Goal: Task Accomplishment & Management: Complete application form

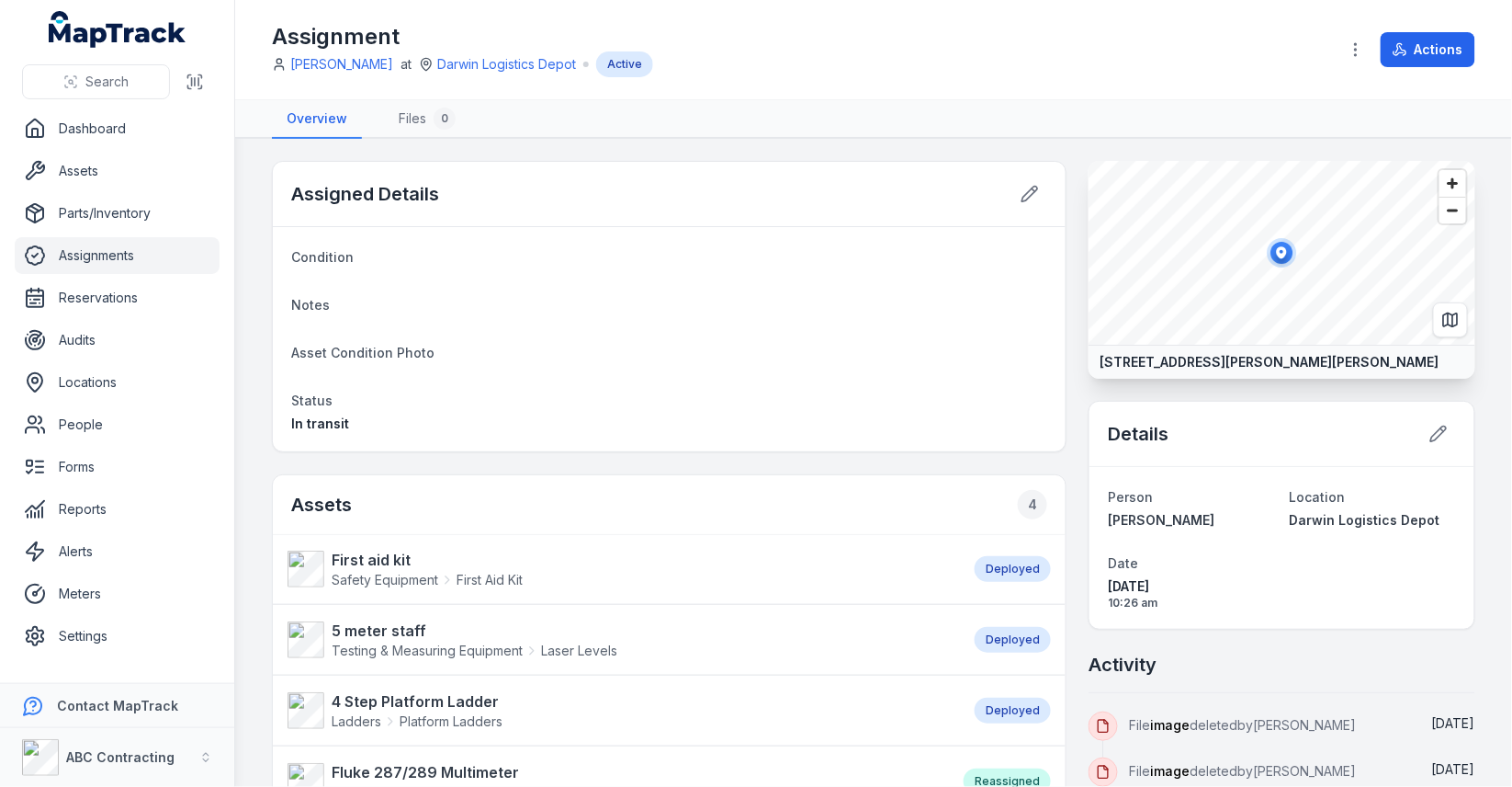
scroll to position [5, 0]
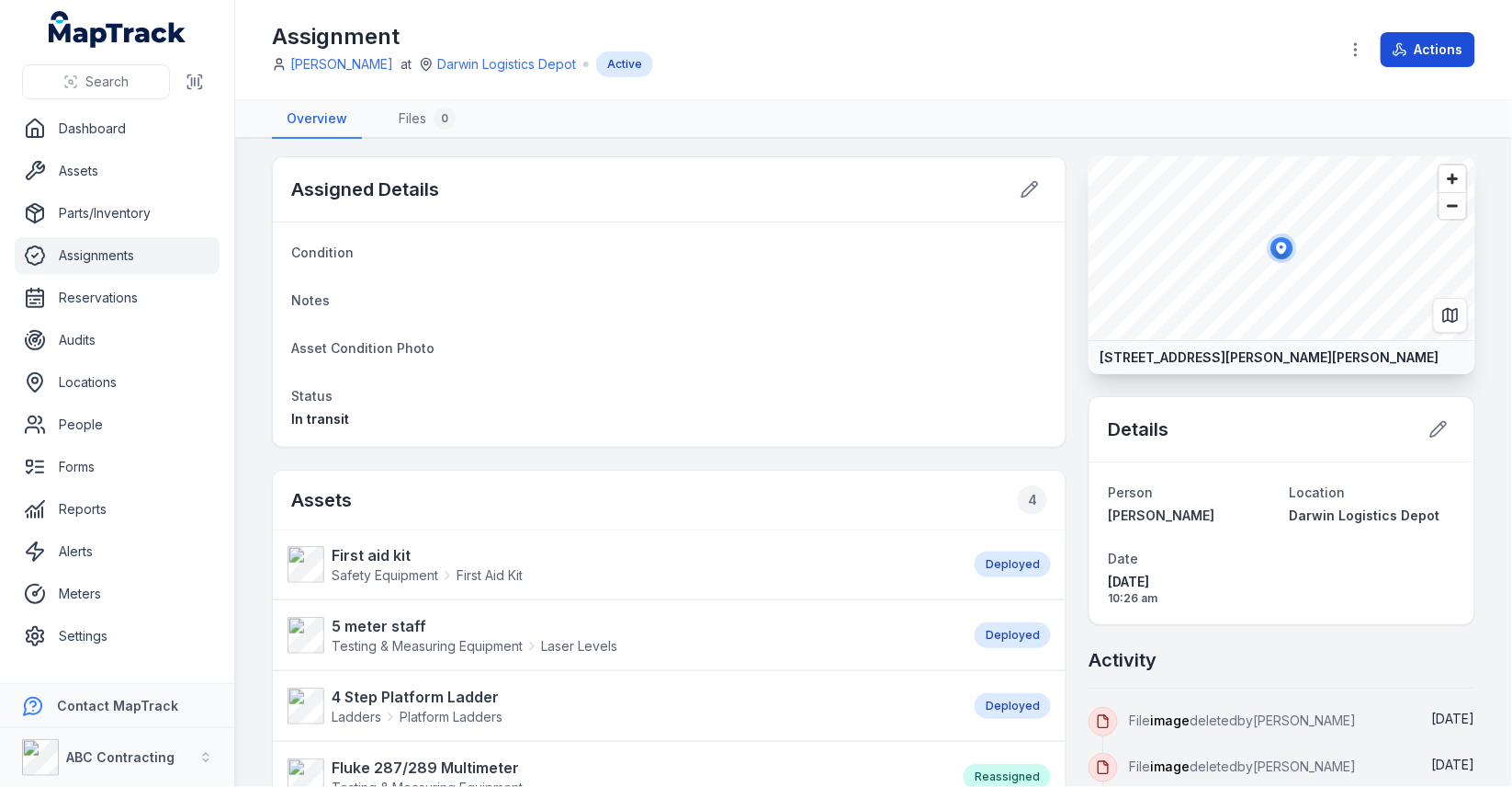
click at [1427, 43] on button "Actions" at bounding box center [1427, 49] width 95 height 35
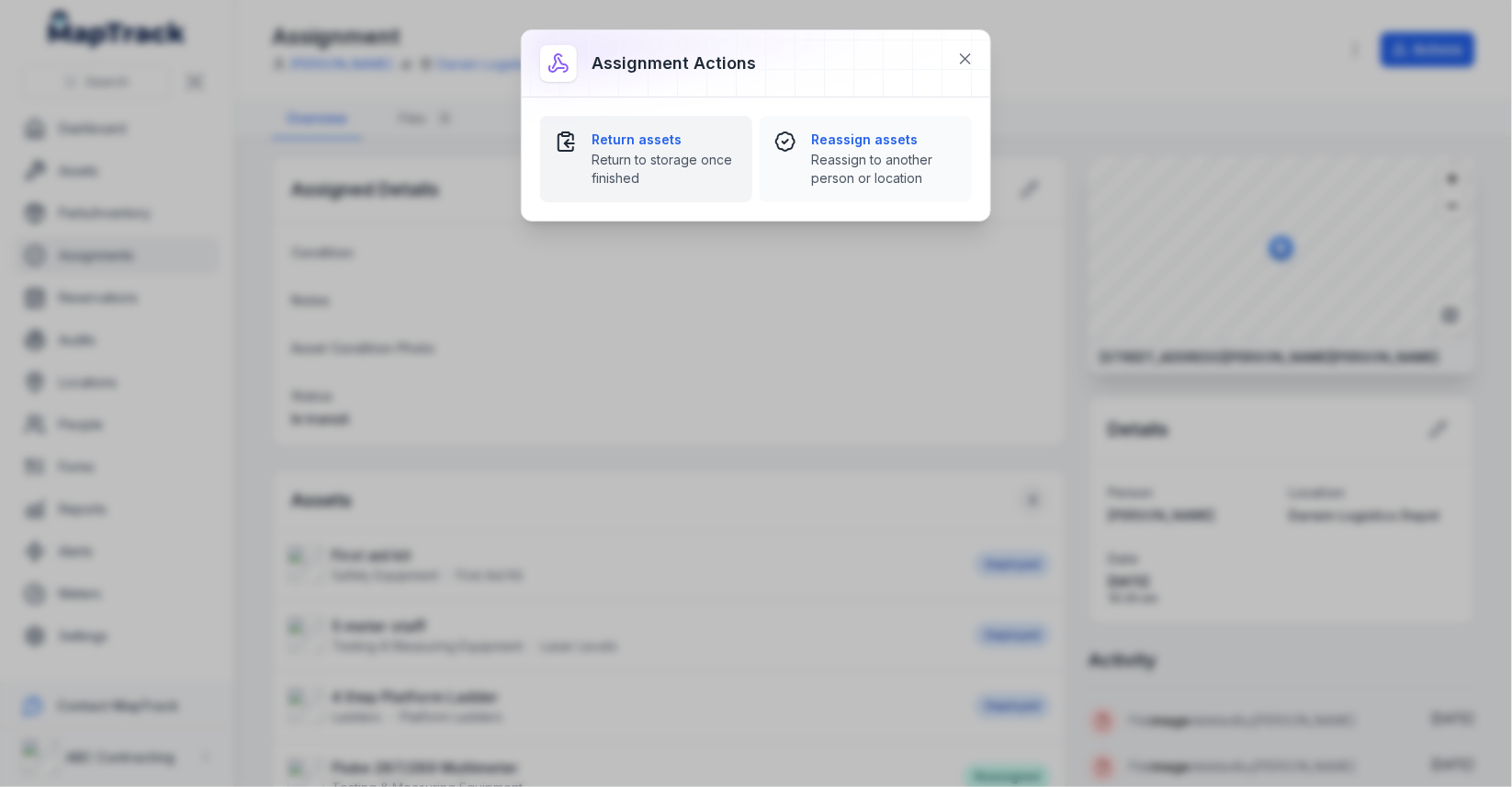
click at [636, 153] on span "Return to storage once finished" at bounding box center [664, 168] width 146 height 37
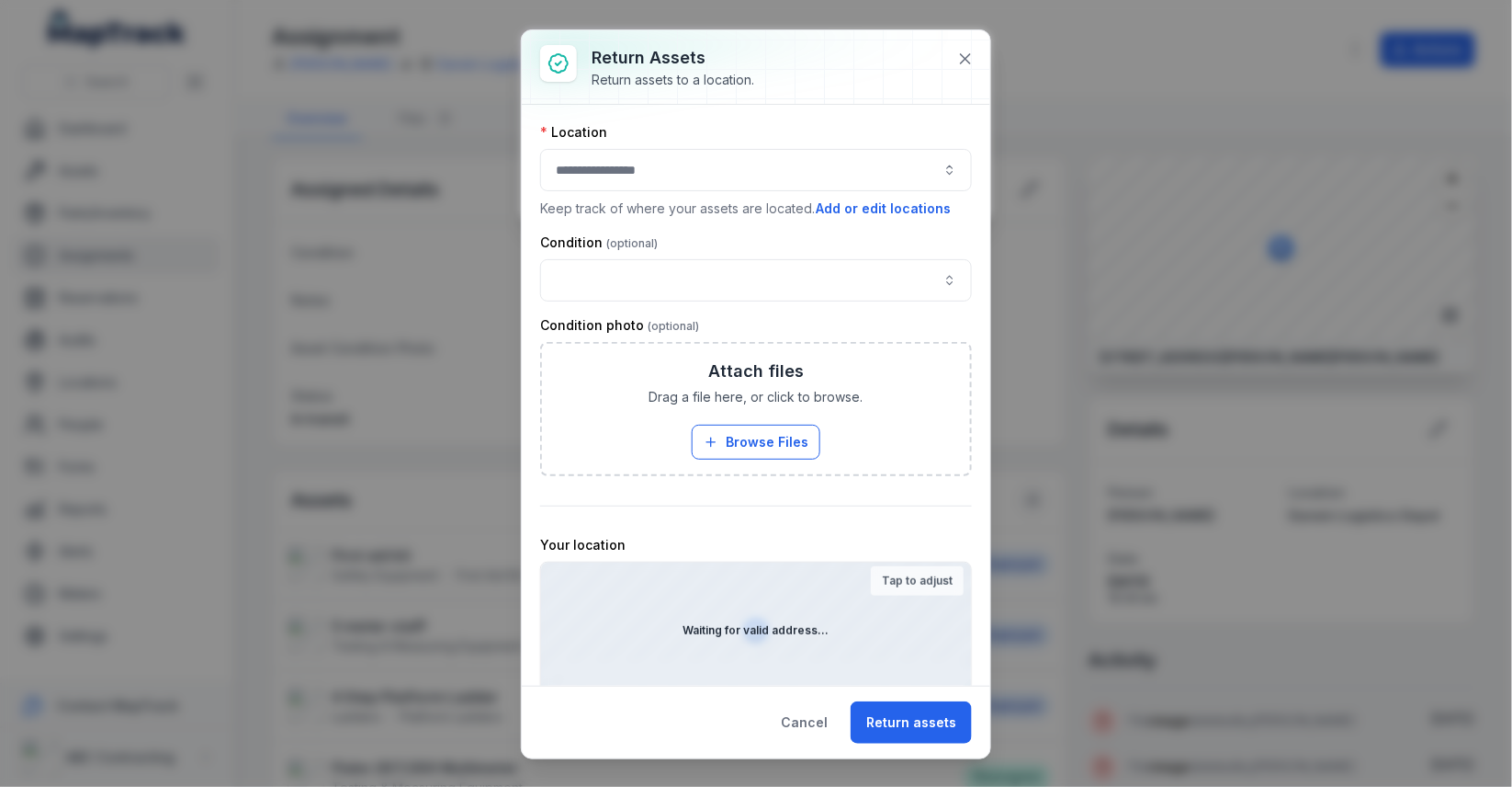
click at [715, 159] on div at bounding box center [756, 169] width 431 height 42
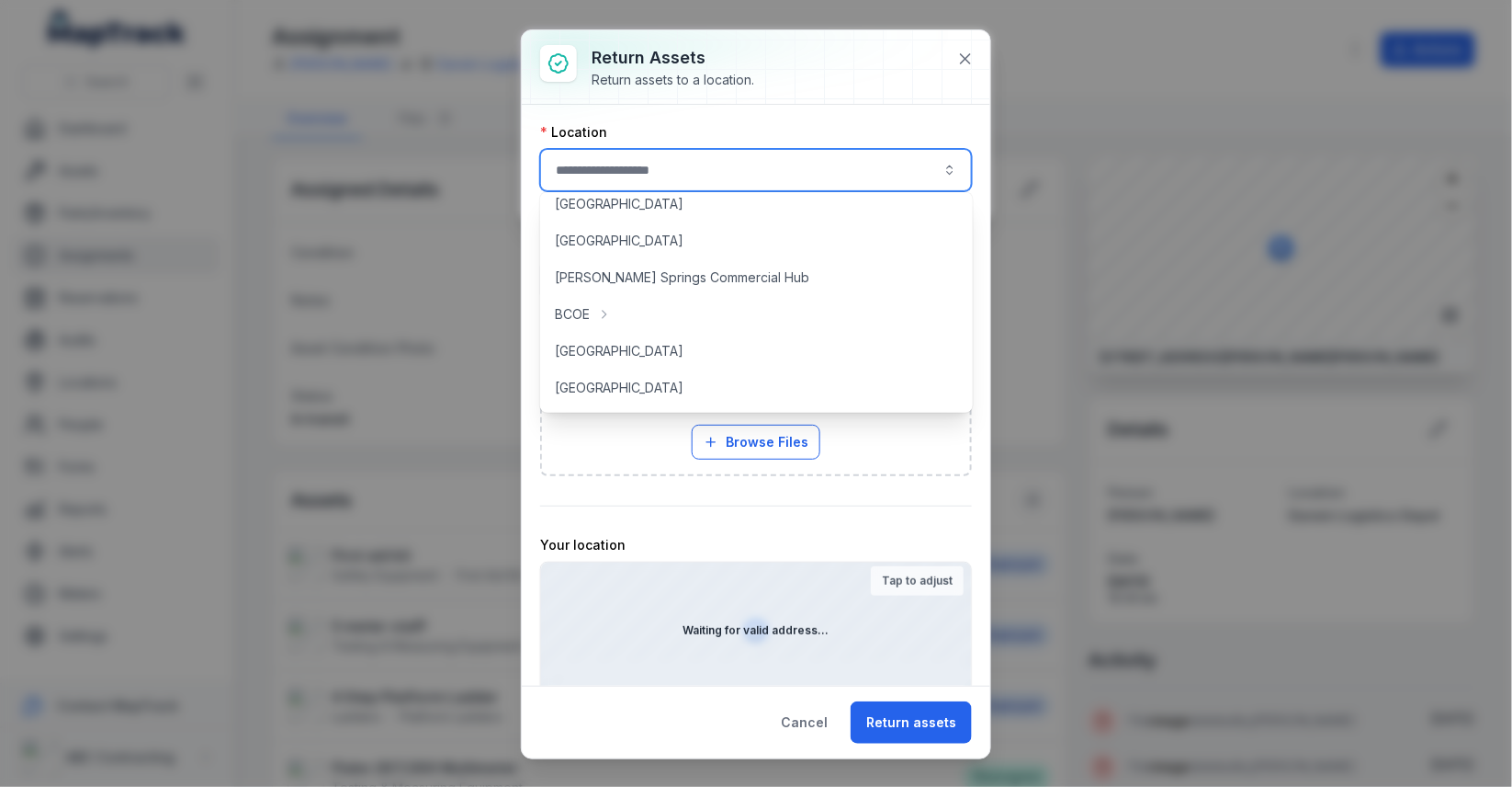
scroll to position [87, 0]
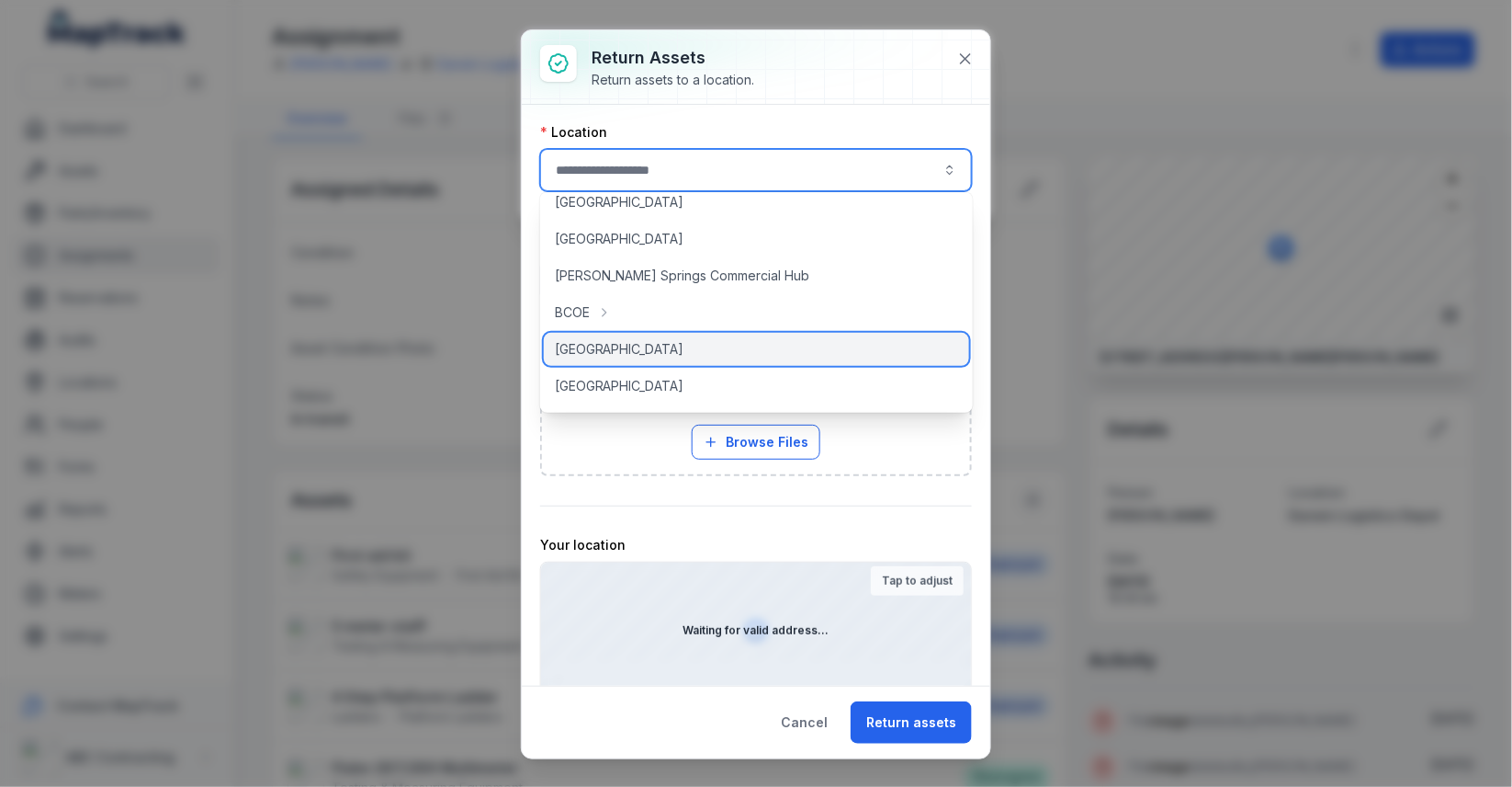
click at [673, 338] on div "[GEOGRAPHIC_DATA]" at bounding box center [756, 349] width 426 height 33
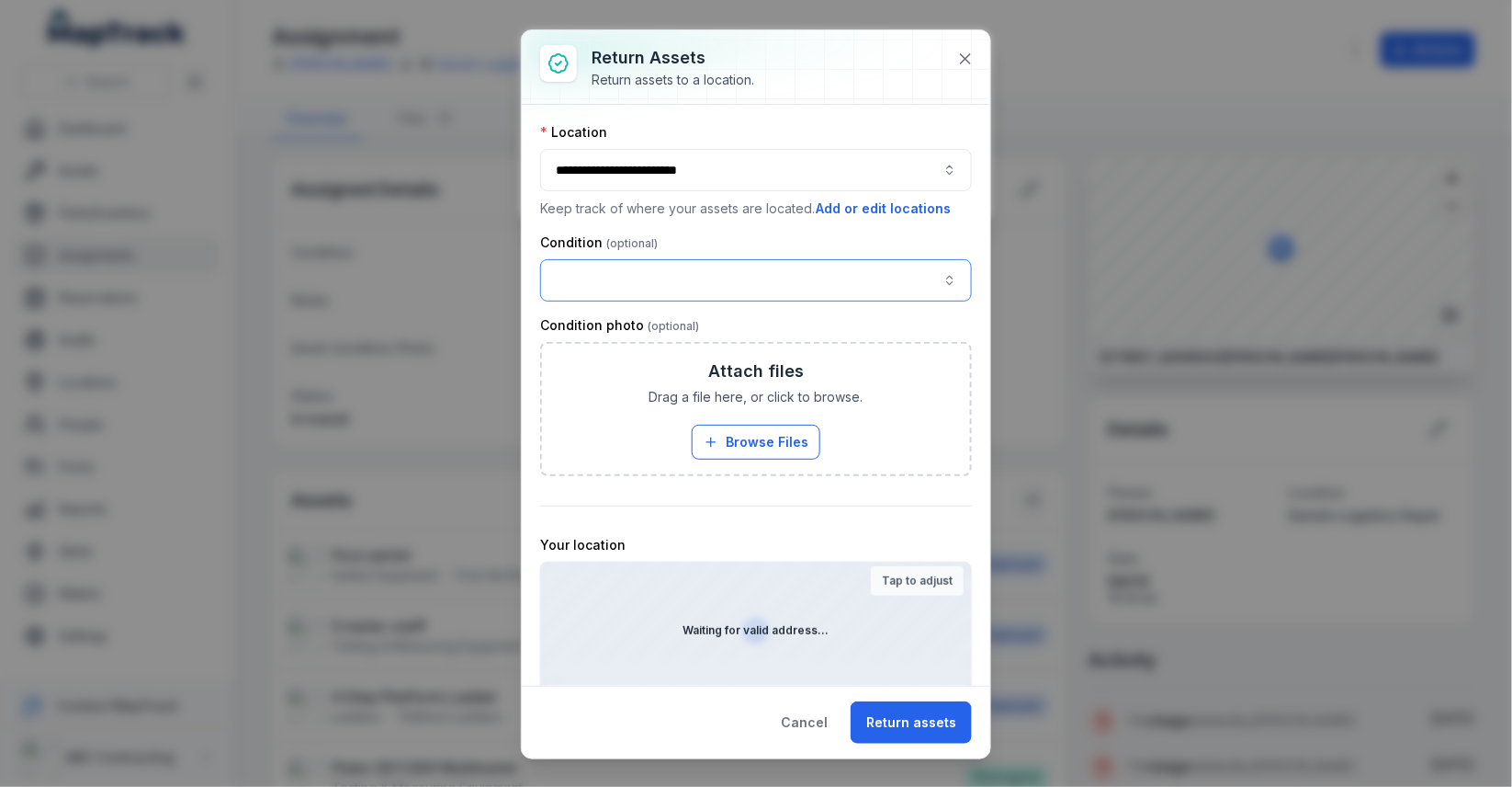
click at [721, 270] on button "button" at bounding box center [756, 280] width 431 height 42
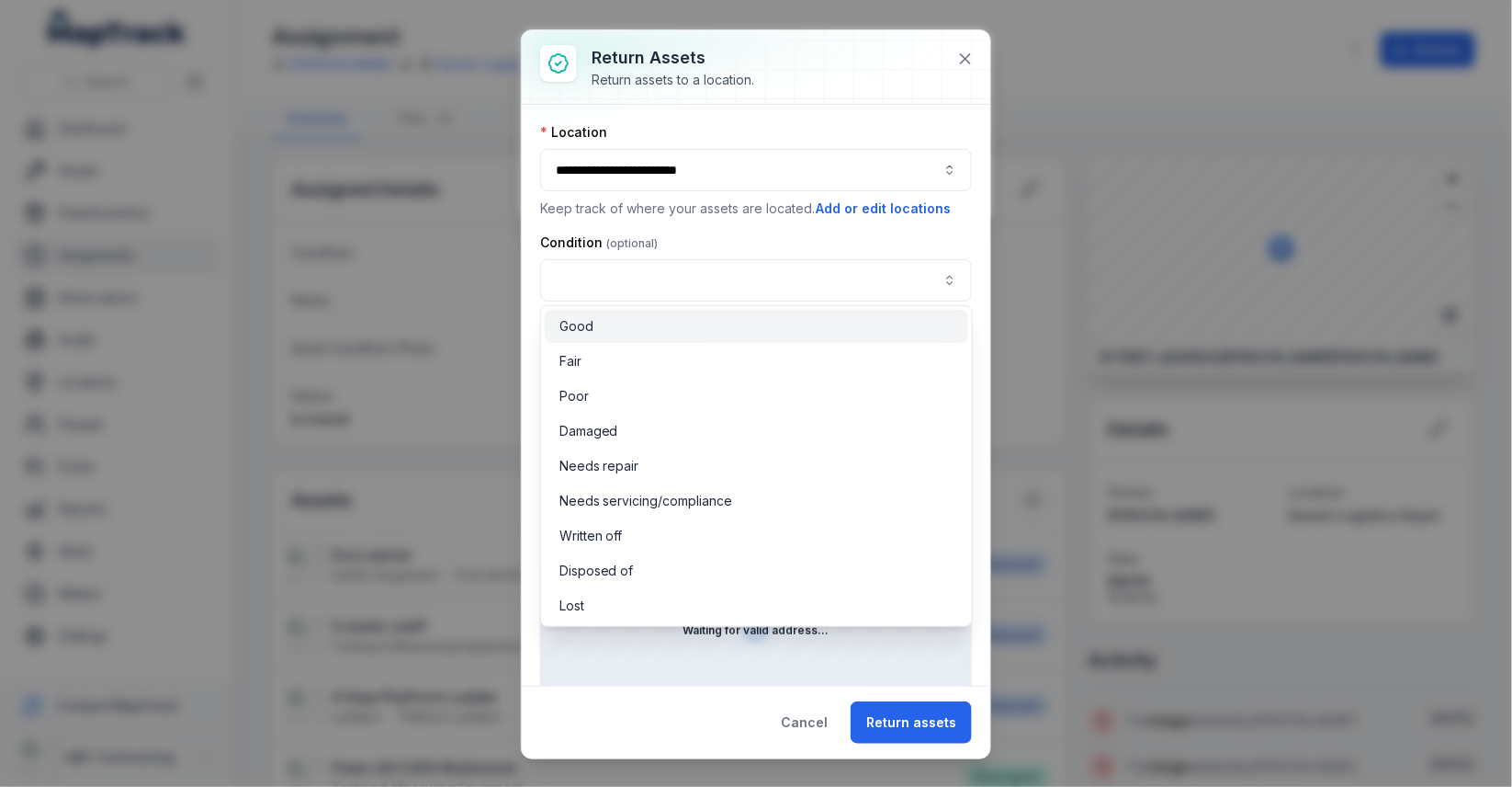
click at [722, 337] on div "Good" at bounding box center [756, 325] width 424 height 33
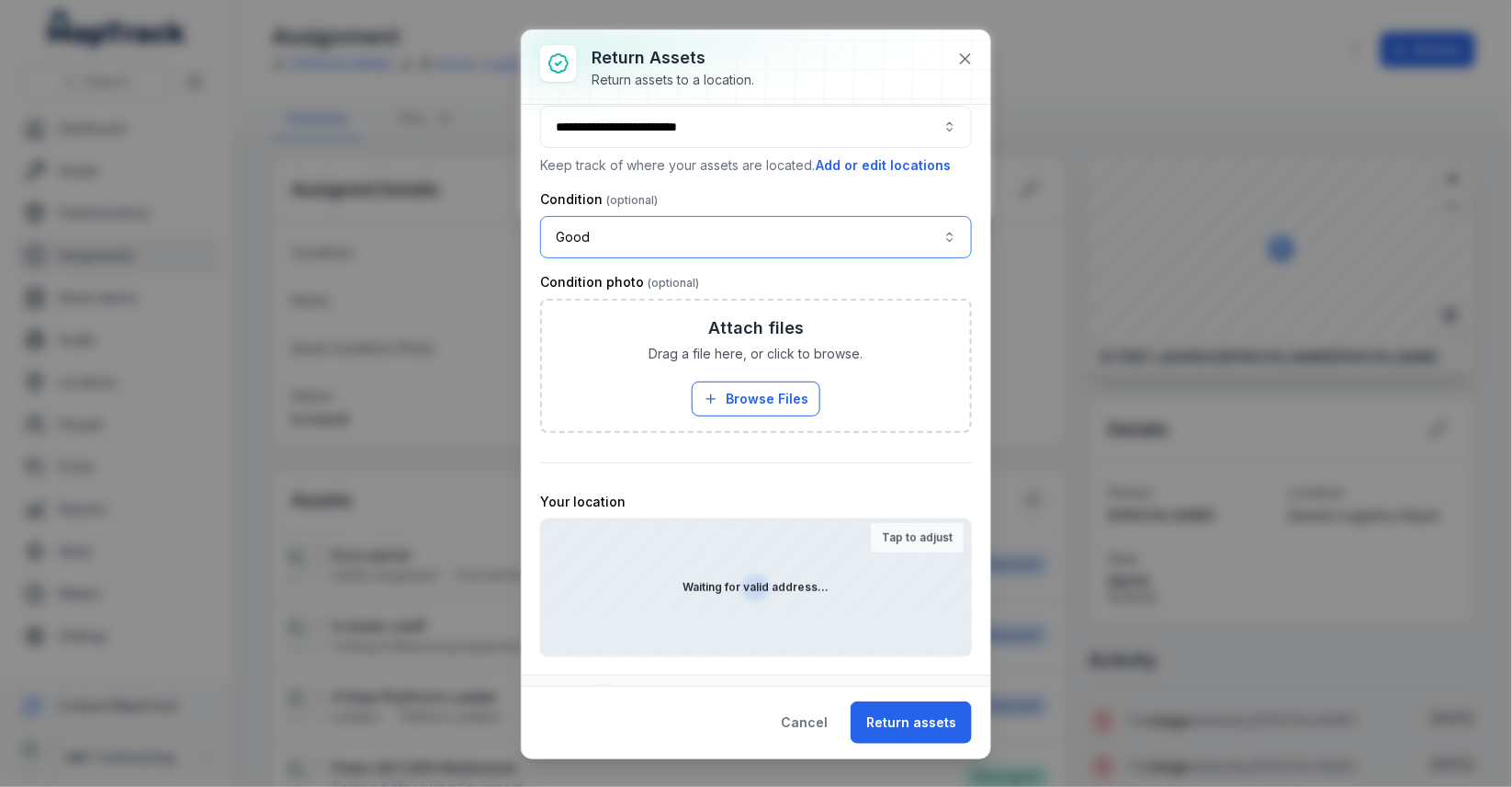
scroll to position [62, 0]
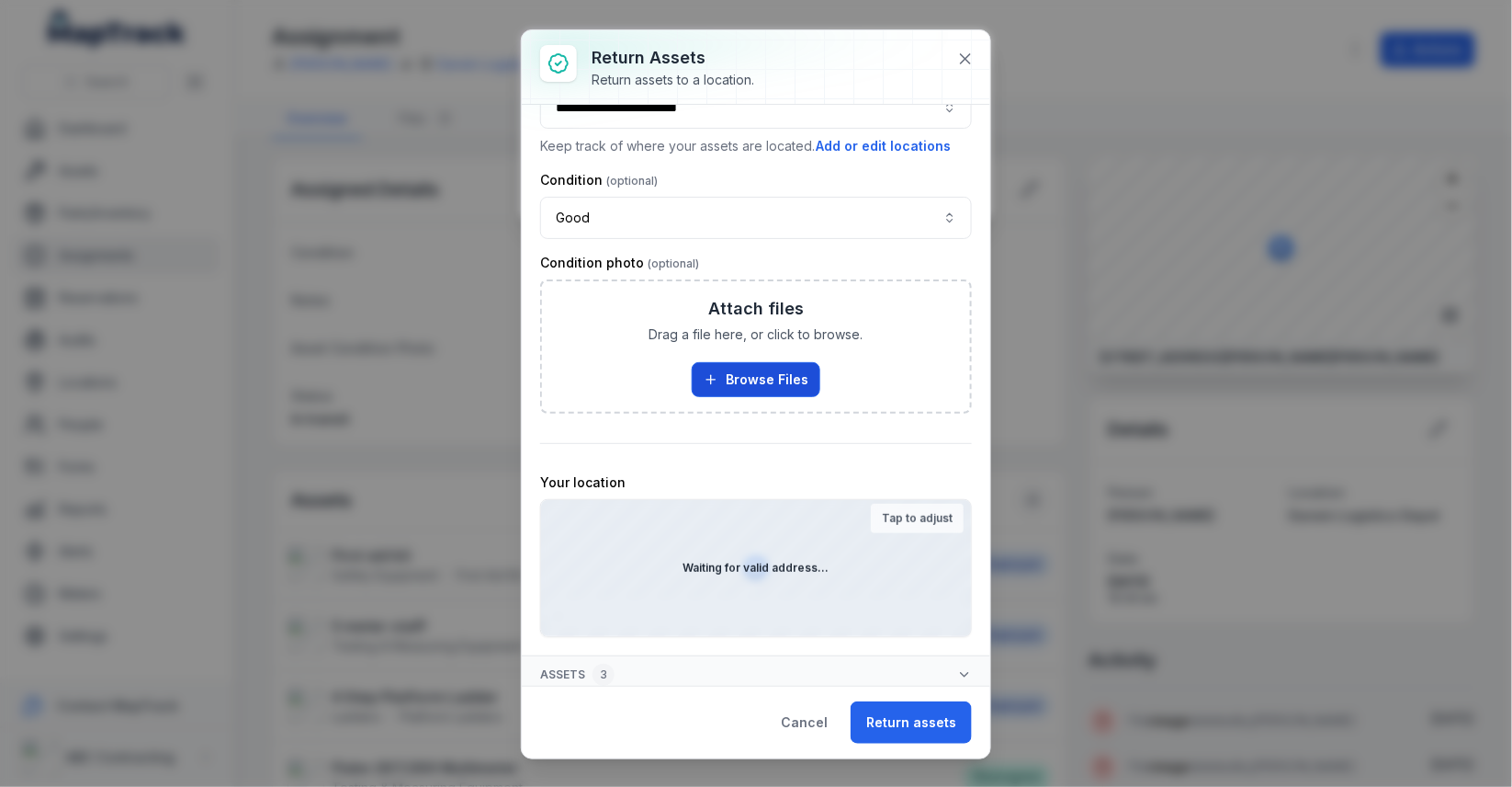
click at [761, 384] on button "Browse Files" at bounding box center [756, 379] width 129 height 35
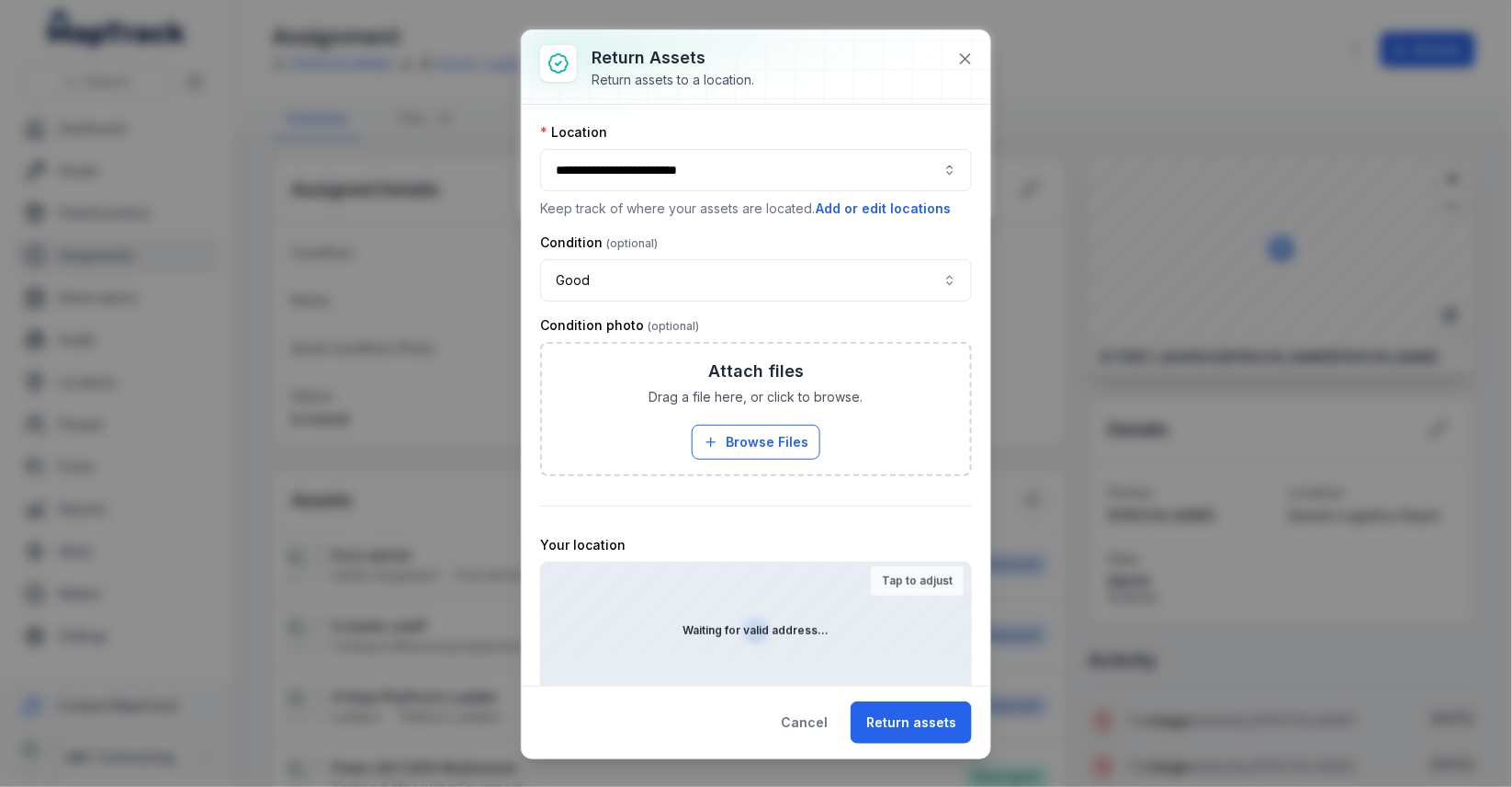
click at [765, 166] on div "**********" at bounding box center [756, 169] width 431 height 42
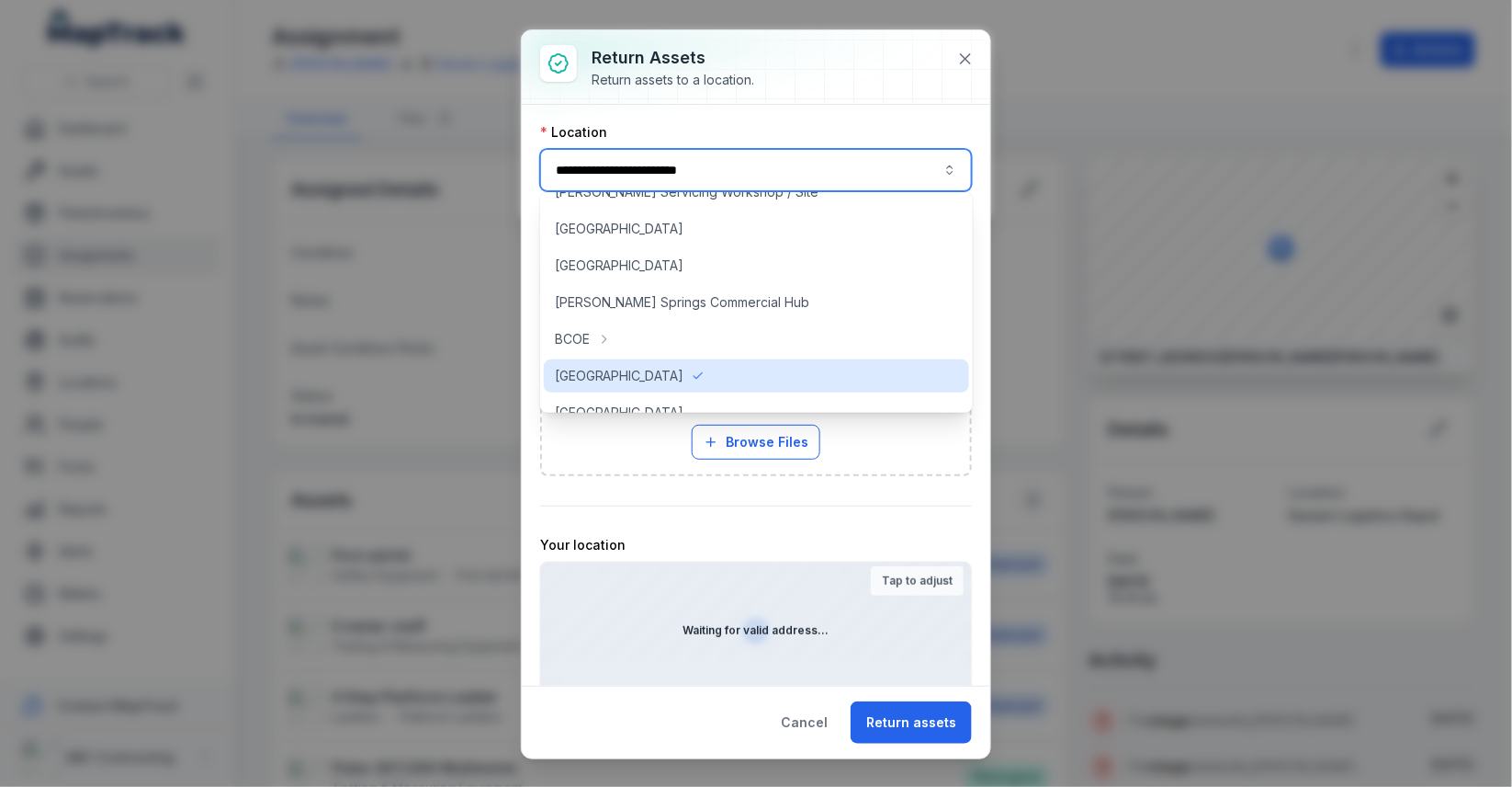
scroll to position [62, 0]
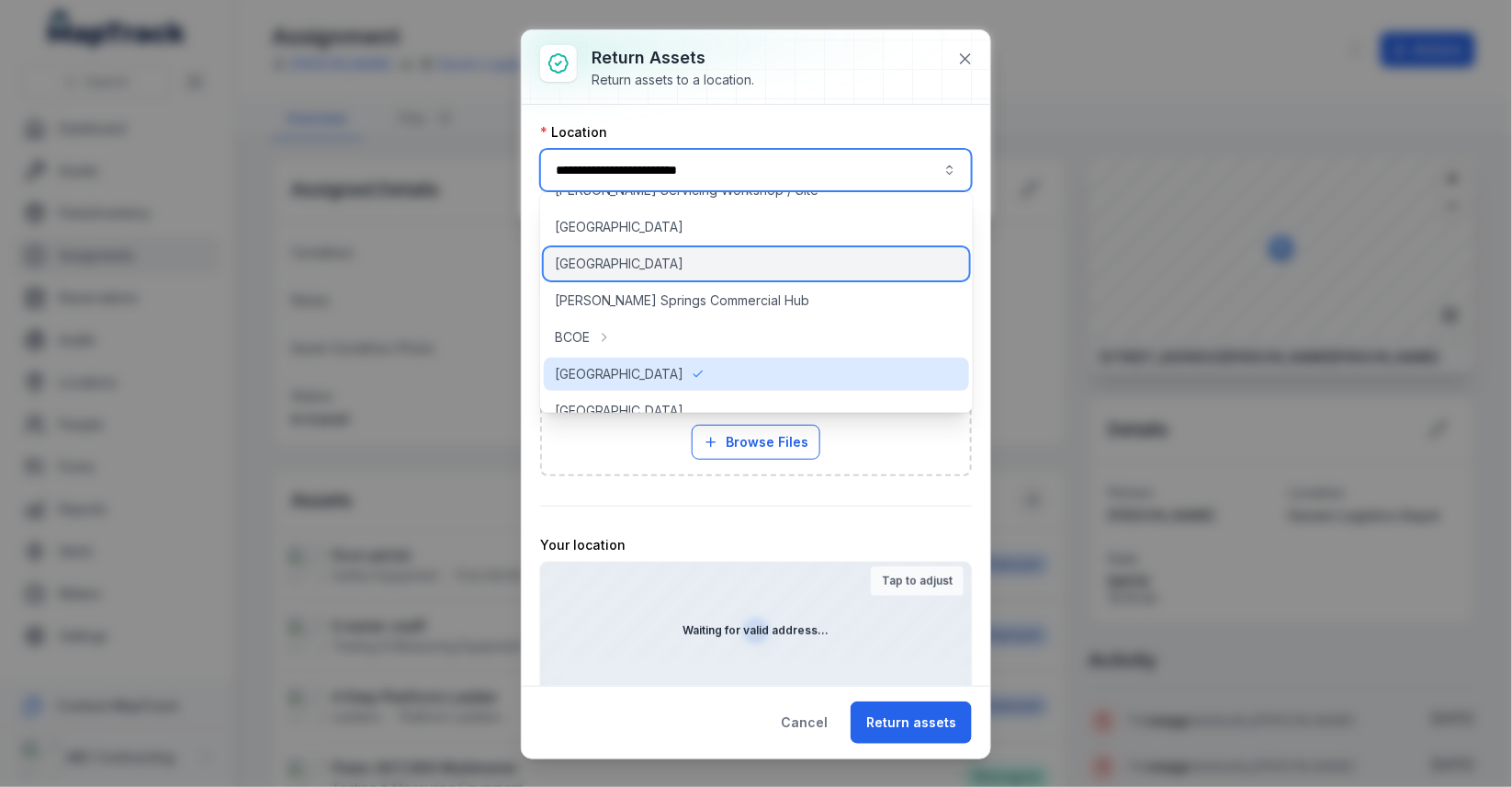
click at [735, 274] on div "[GEOGRAPHIC_DATA]" at bounding box center [756, 263] width 426 height 33
type input "**********"
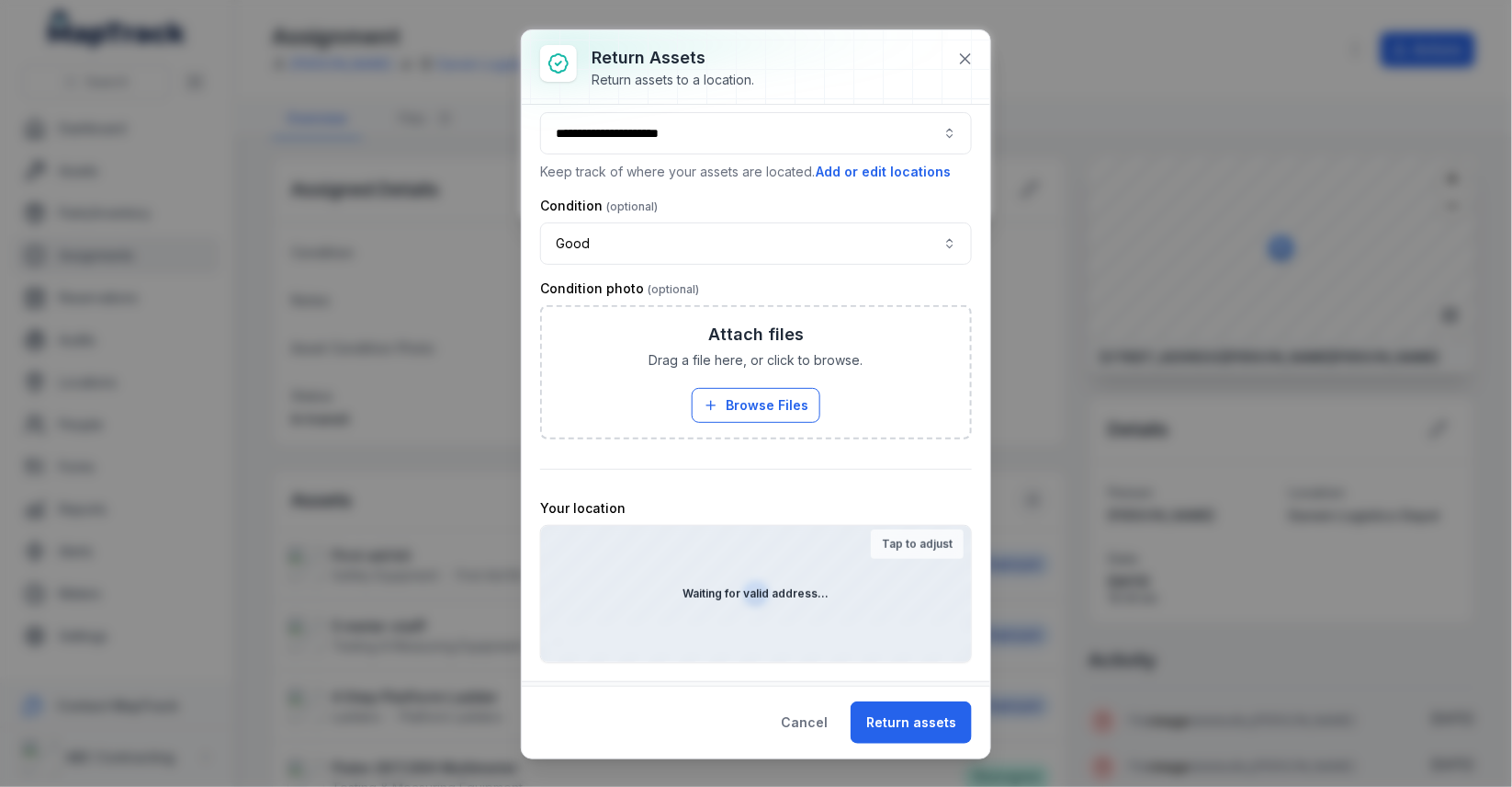
scroll to position [0, 0]
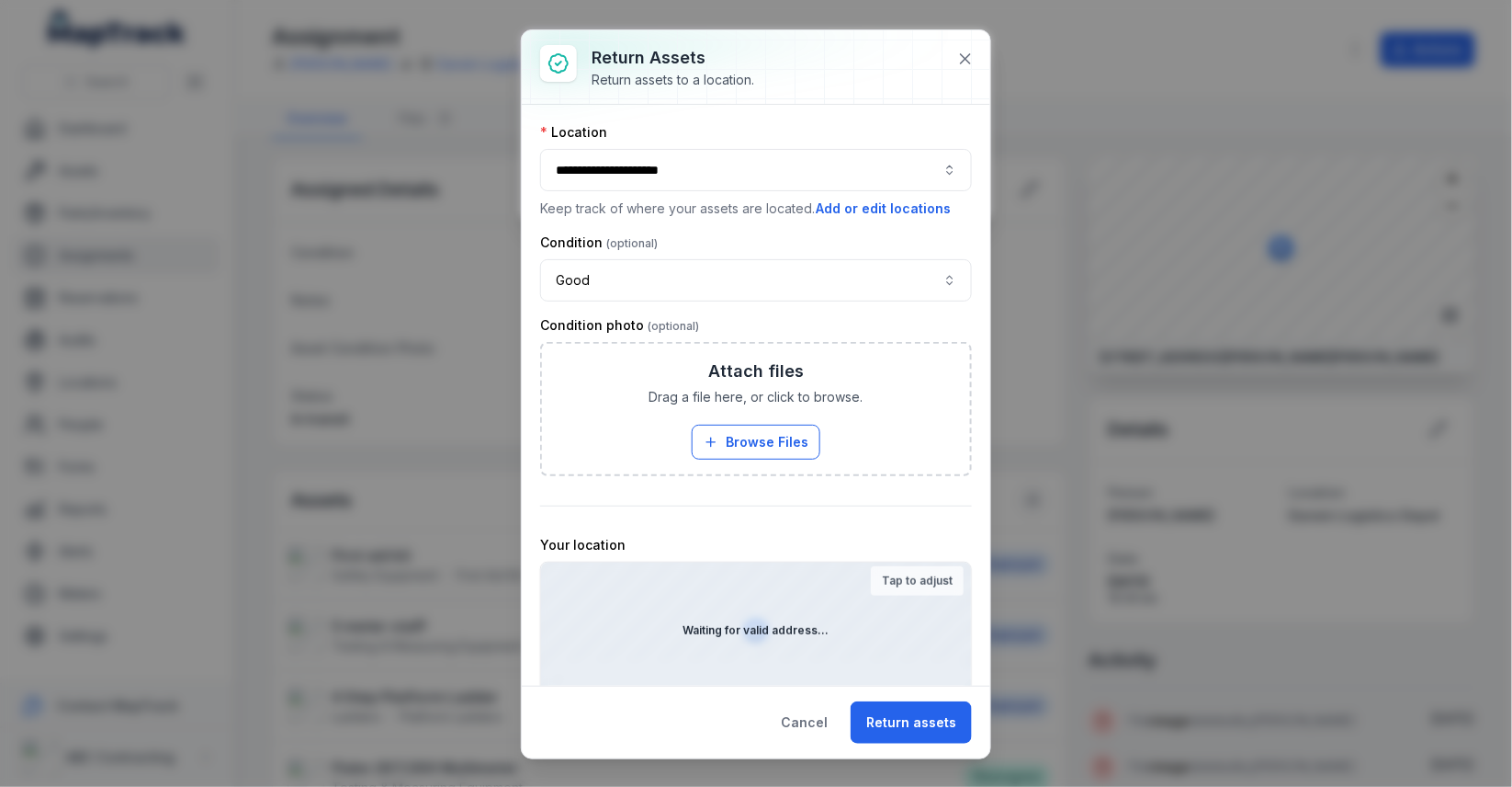
click at [795, 178] on div "**********" at bounding box center [756, 169] width 431 height 42
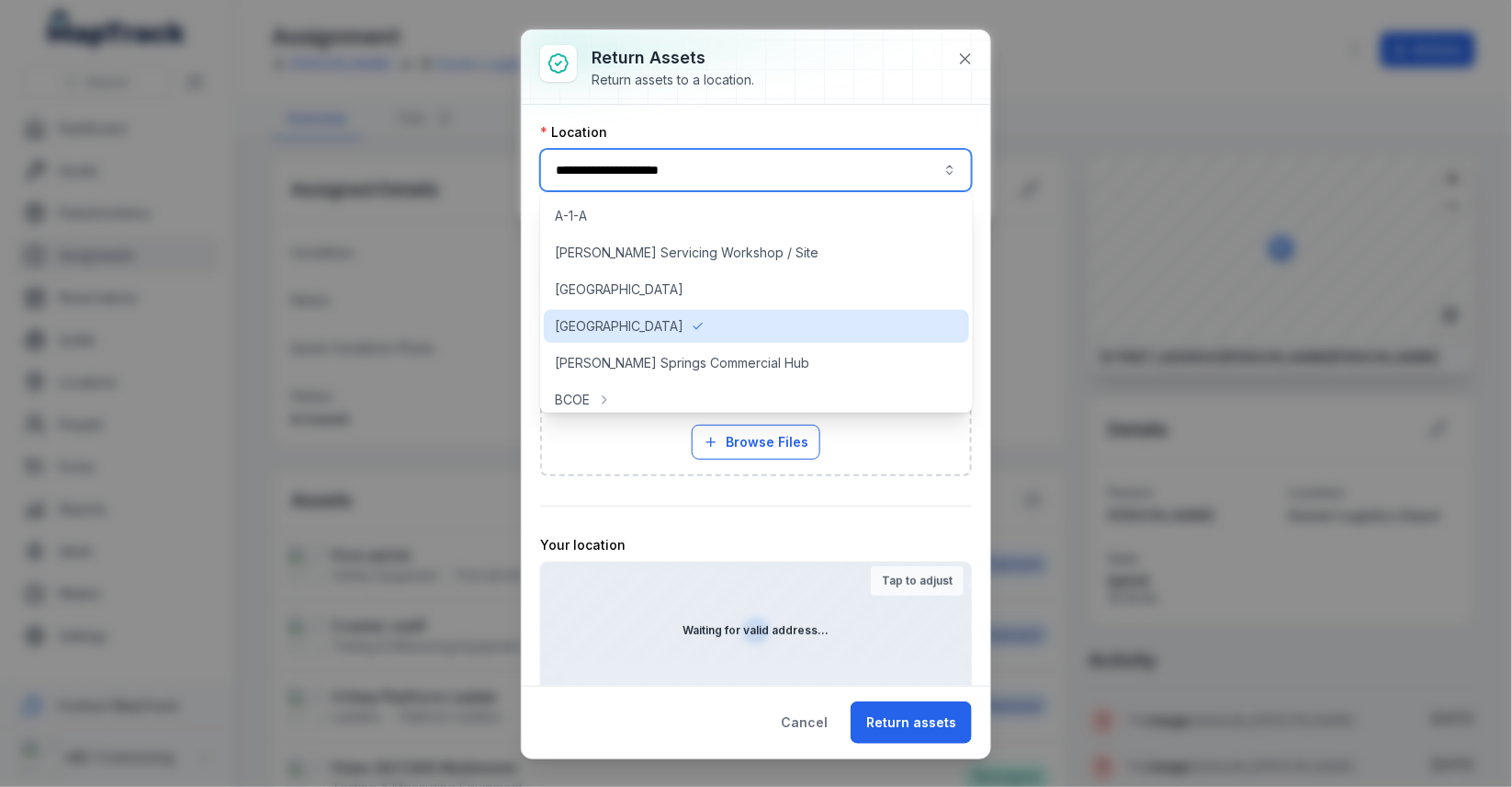
click at [808, 127] on div "Location" at bounding box center [756, 133] width 431 height 19
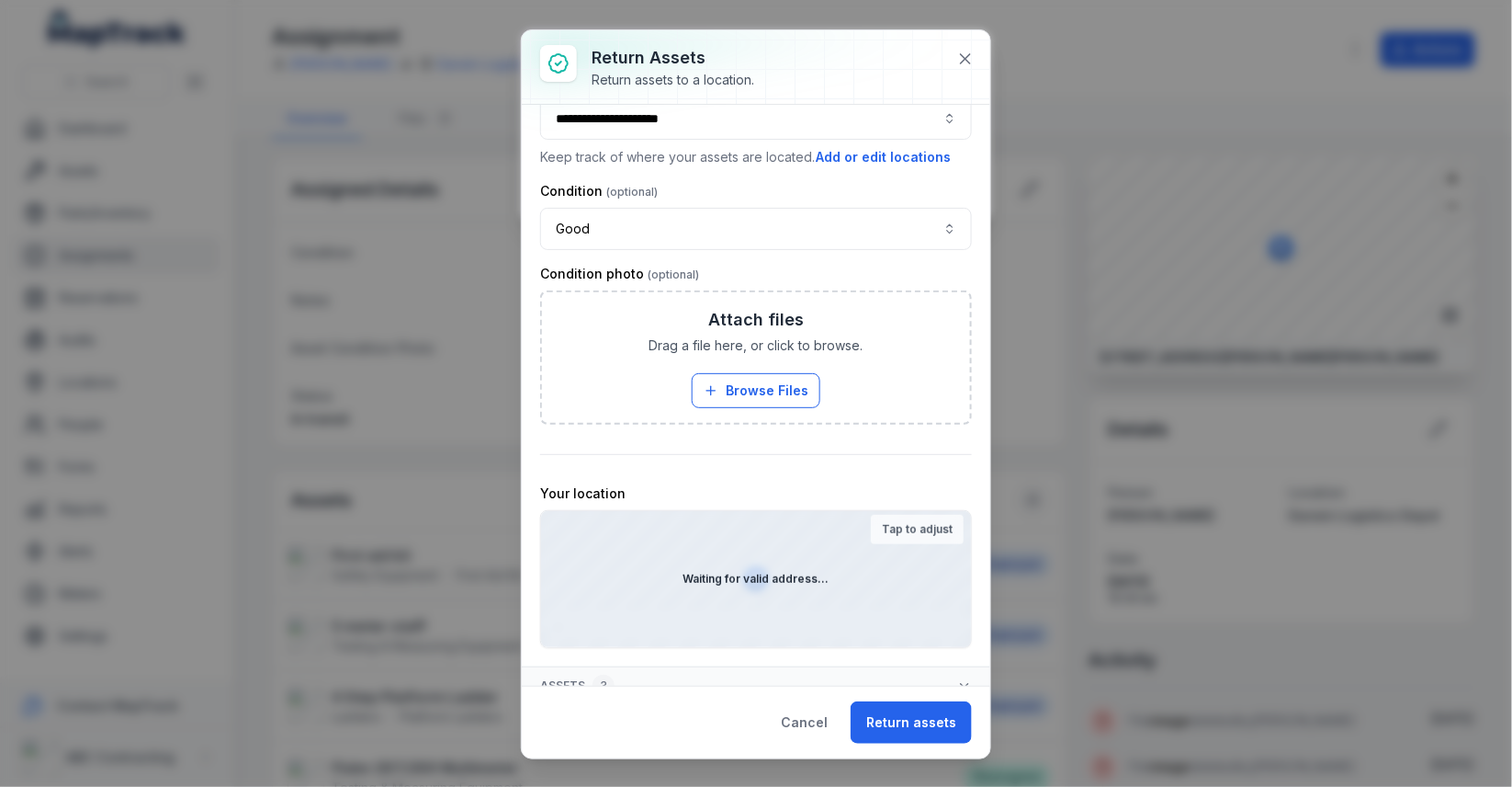
scroll to position [62, 0]
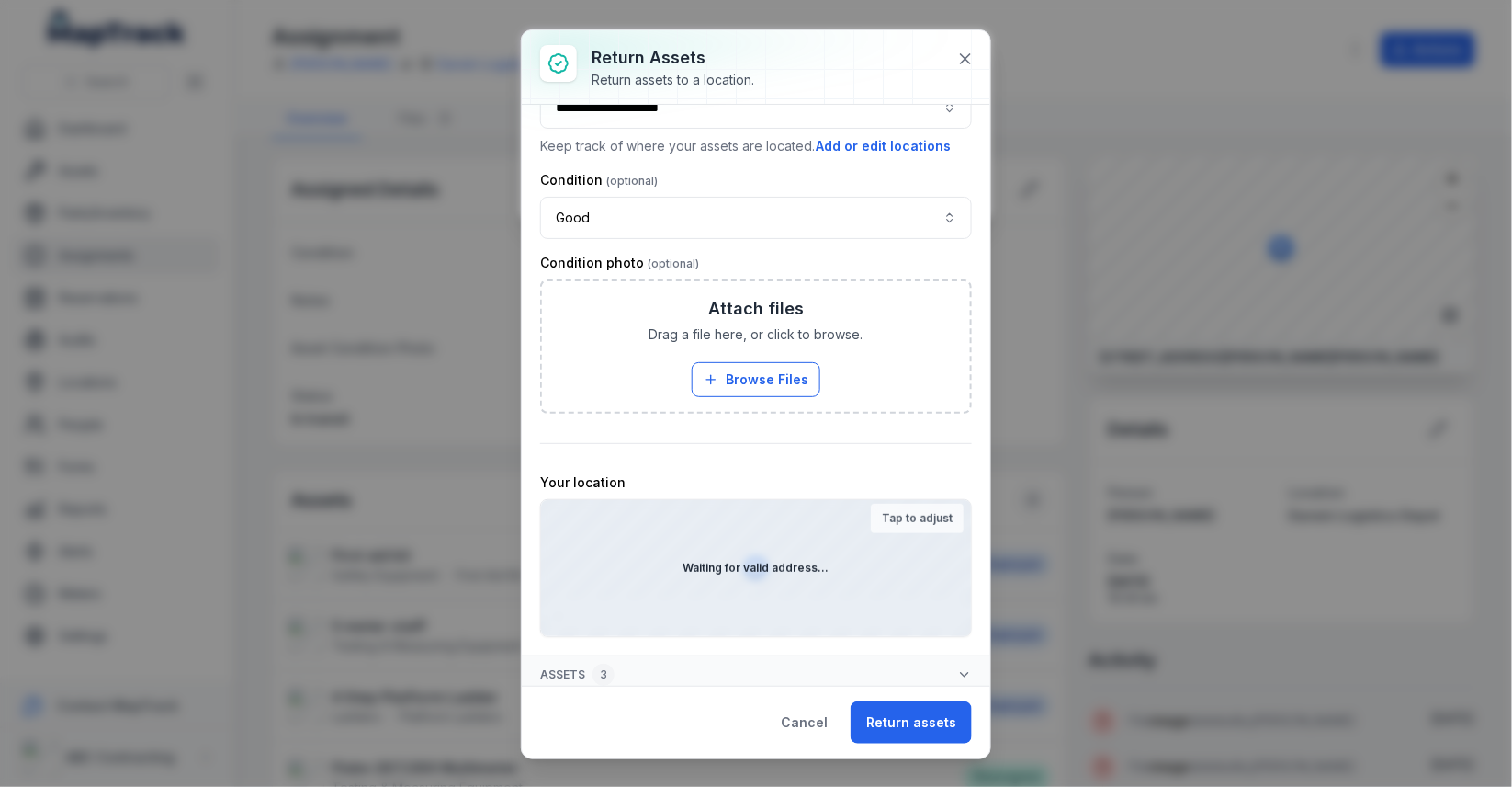
click at [938, 517] on strong "Tap to adjust" at bounding box center [916, 519] width 70 height 15
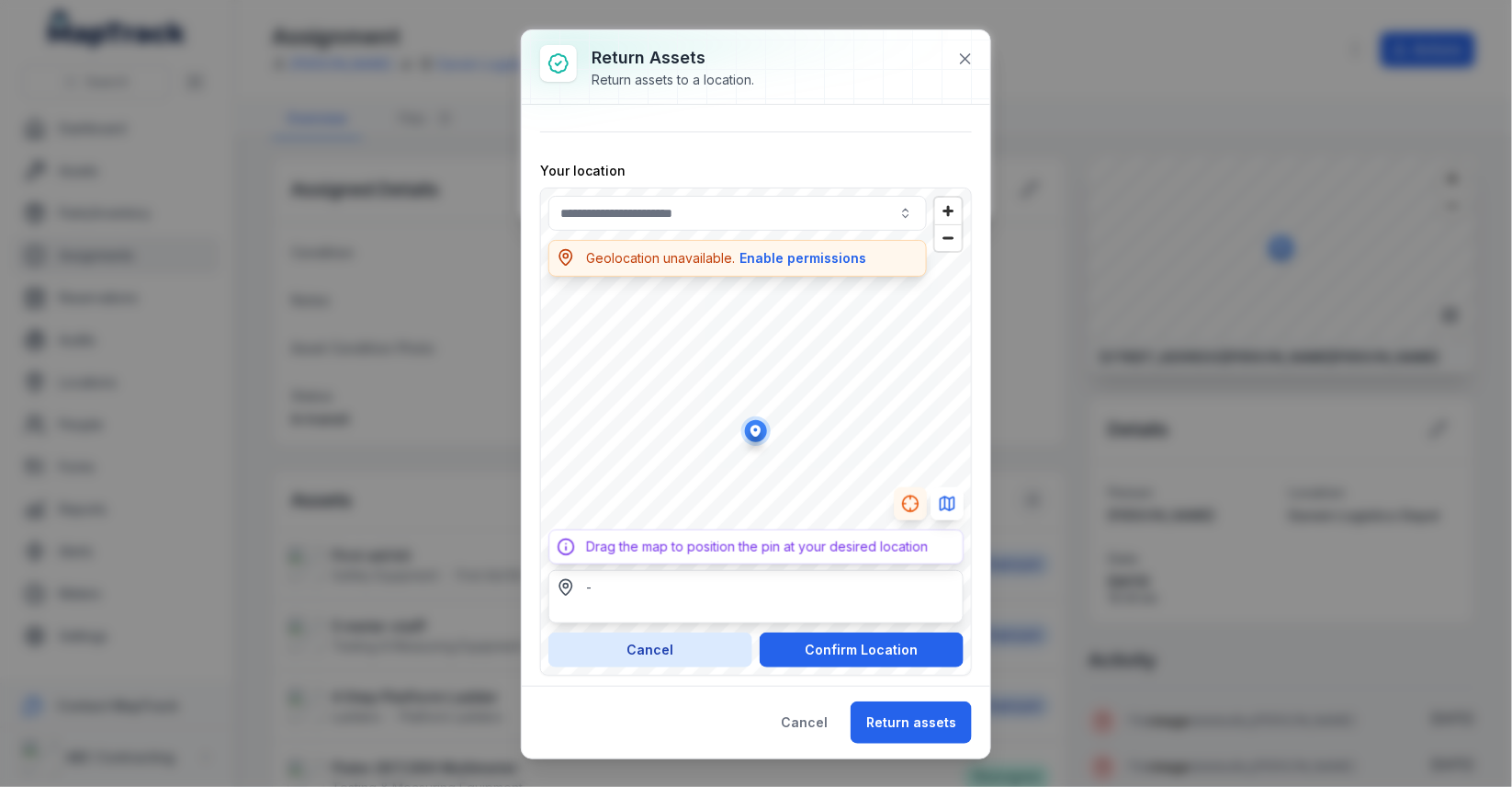
scroll to position [379, 0]
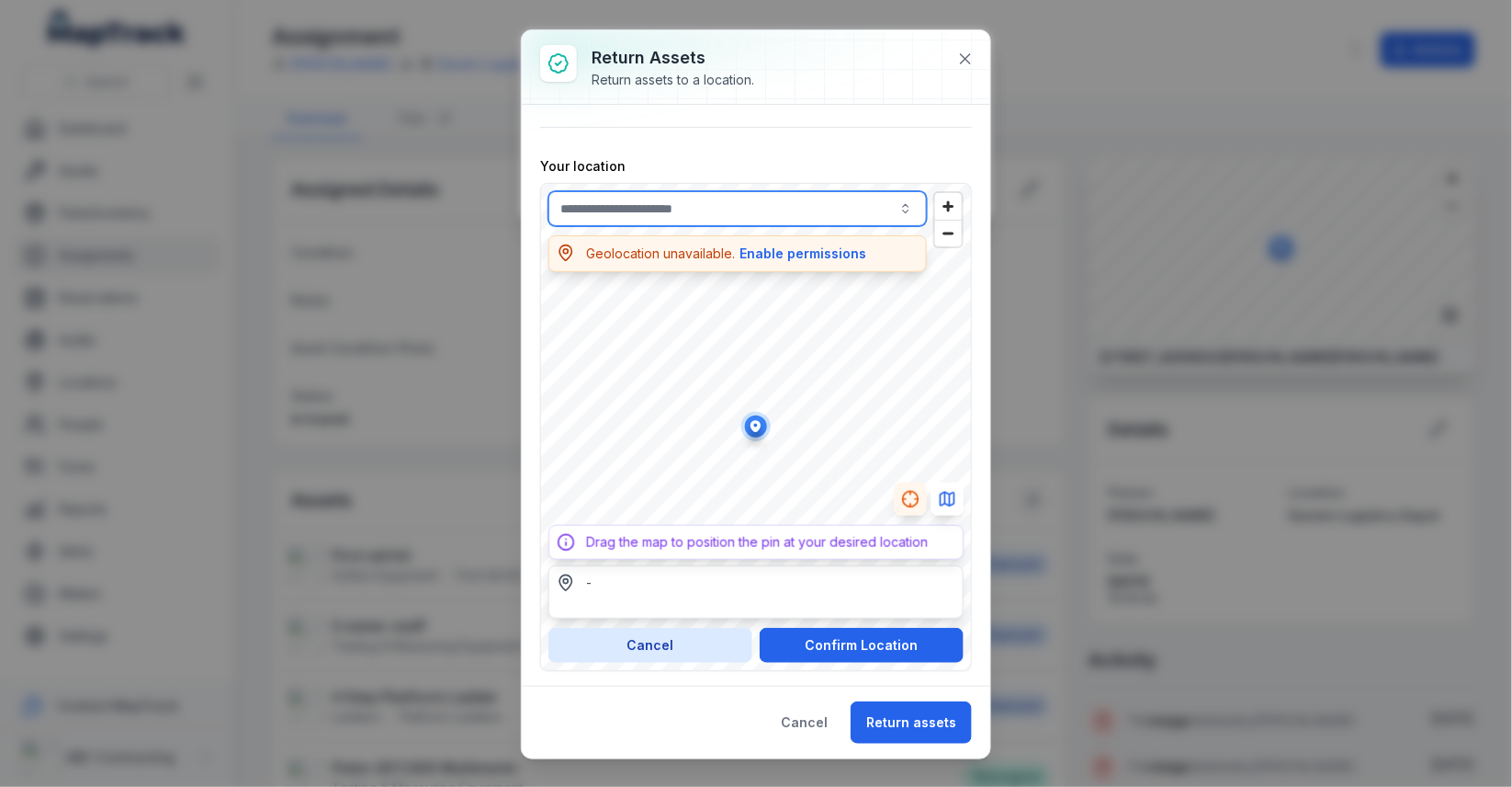
click at [792, 191] on input "text" at bounding box center [738, 208] width 379 height 35
click at [811, 370] on div "- Drag the map to position the pin at your desired location Geolocation unavail…" at bounding box center [756, 427] width 431 height 488
type input "**********"
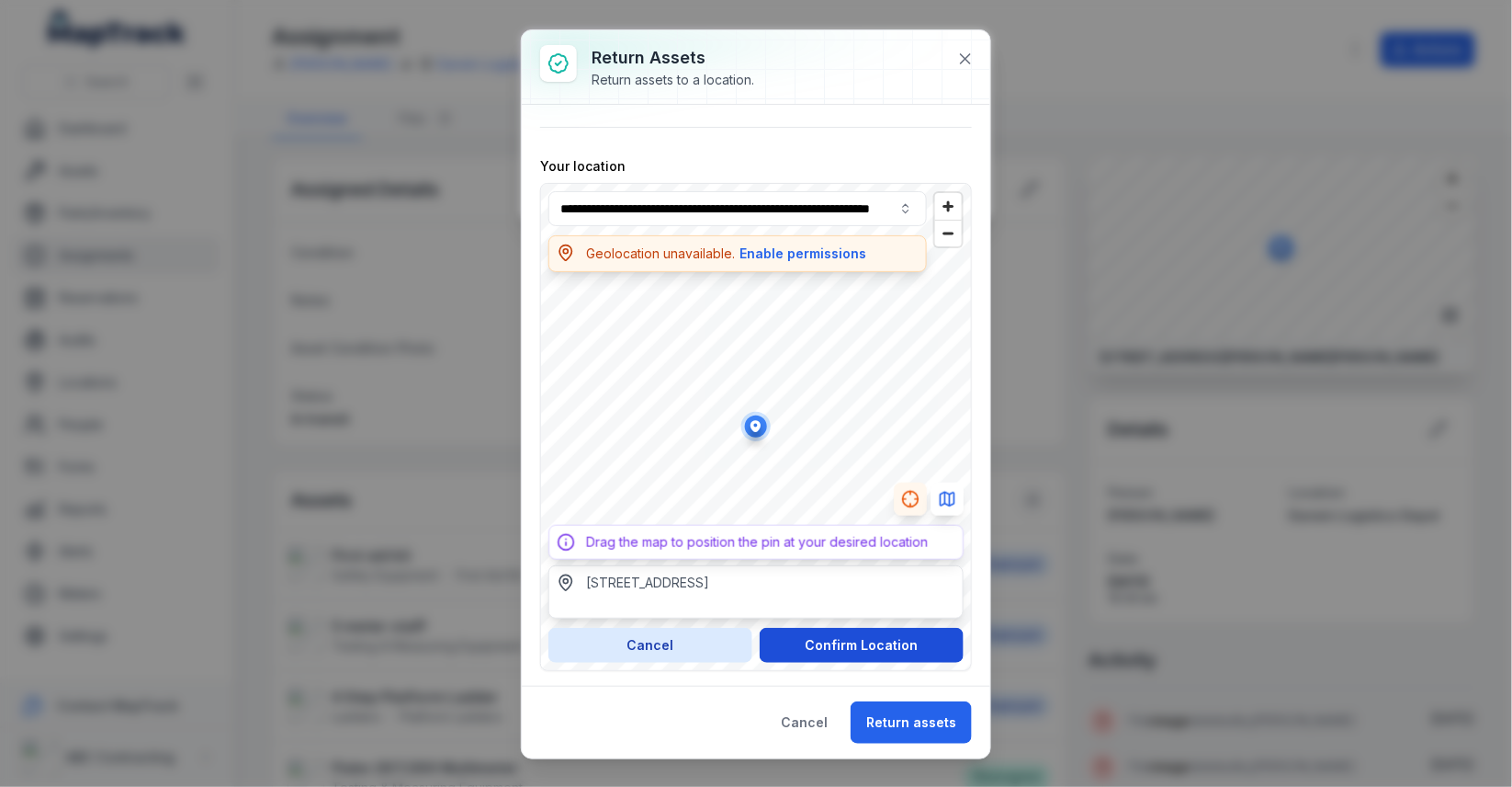
click at [912, 638] on button "Confirm Location" at bounding box center [861, 645] width 204 height 35
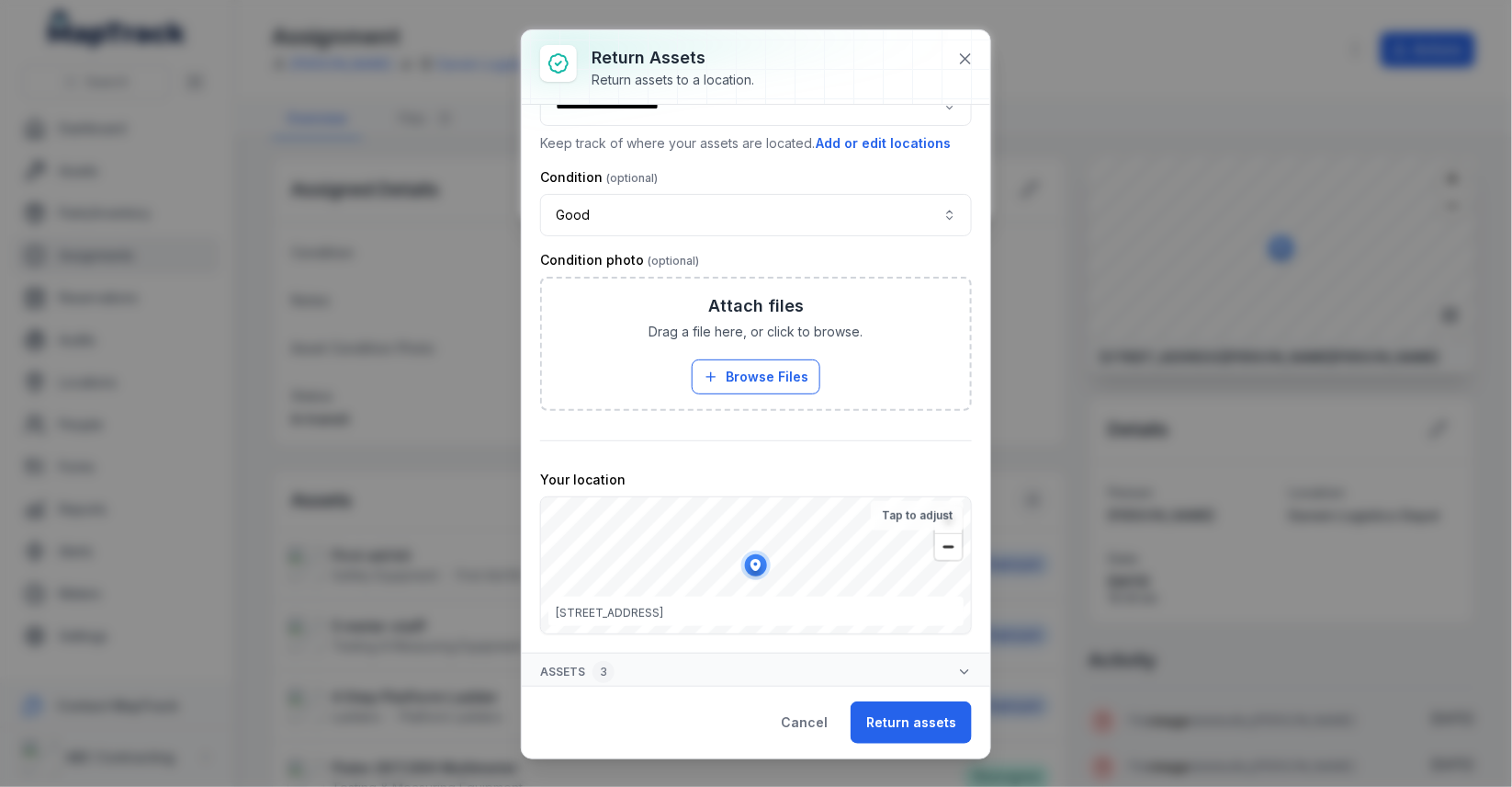
scroll to position [62, 0]
click at [923, 696] on div "Cancel Return assets" at bounding box center [756, 721] width 469 height 72
click at [915, 721] on button "Return assets" at bounding box center [911, 722] width 121 height 42
